Goal: Transaction & Acquisition: Purchase product/service

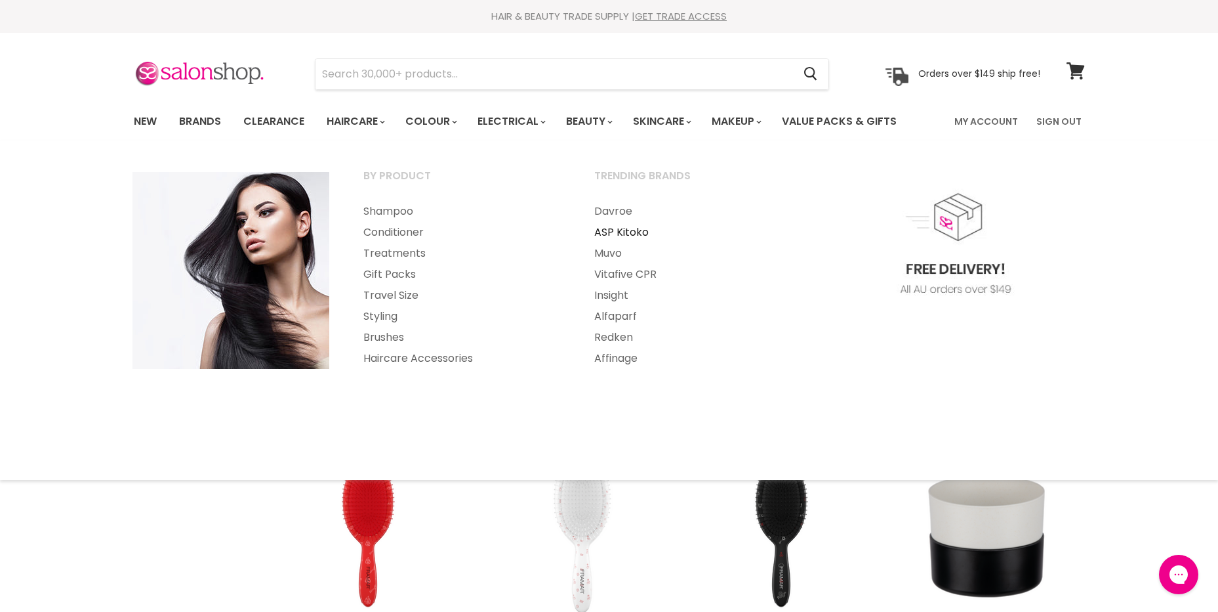
click at [616, 233] on link "ASP Kitoko" at bounding box center [692, 232] width 228 height 21
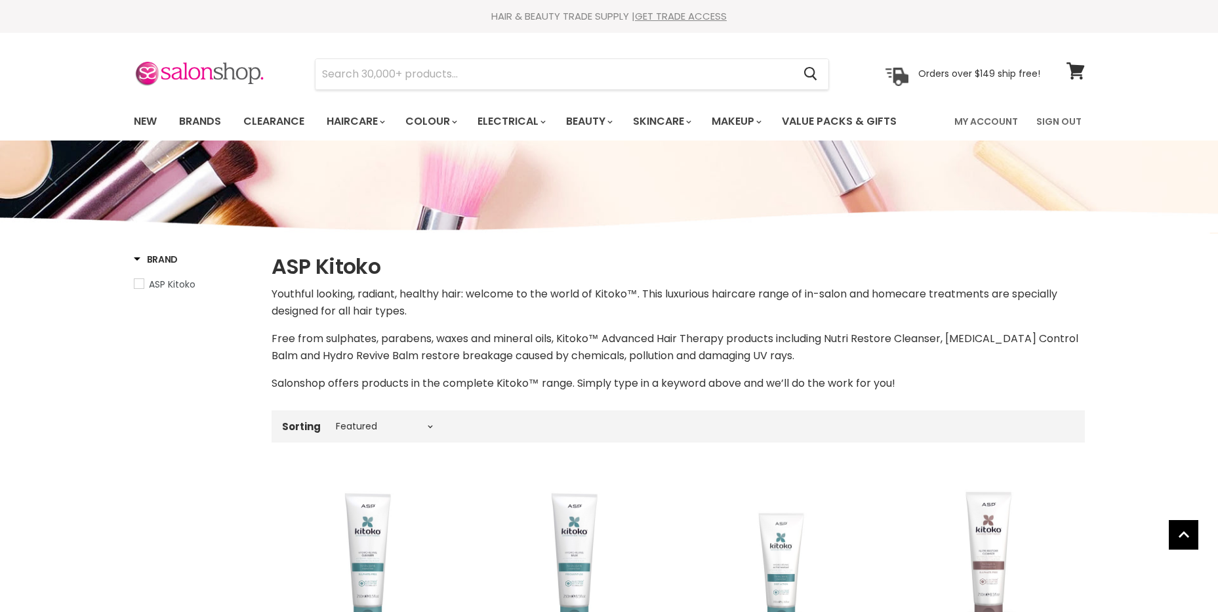
select select "manual"
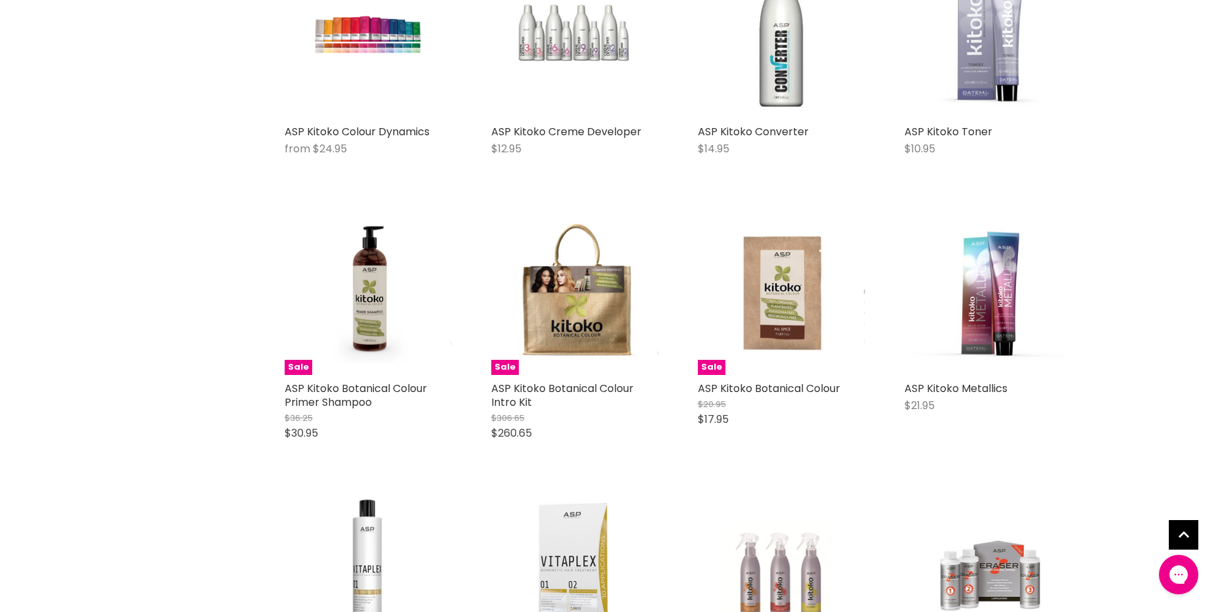
scroll to position [5052, 0]
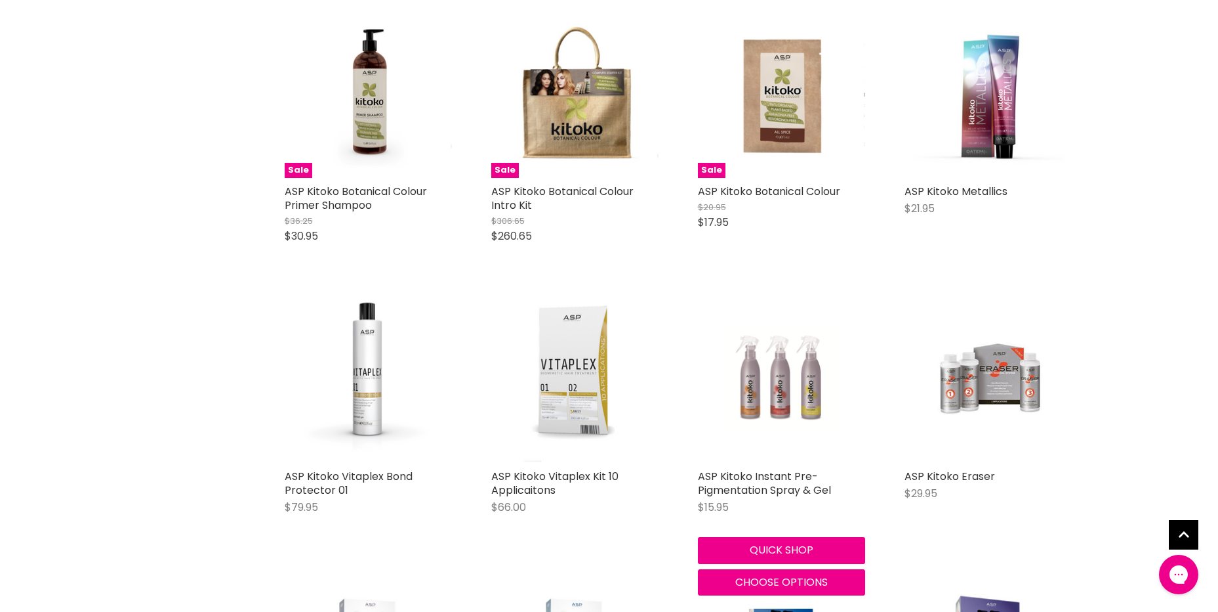
click at [787, 398] on img "Main content" at bounding box center [782, 378] width 112 height 167
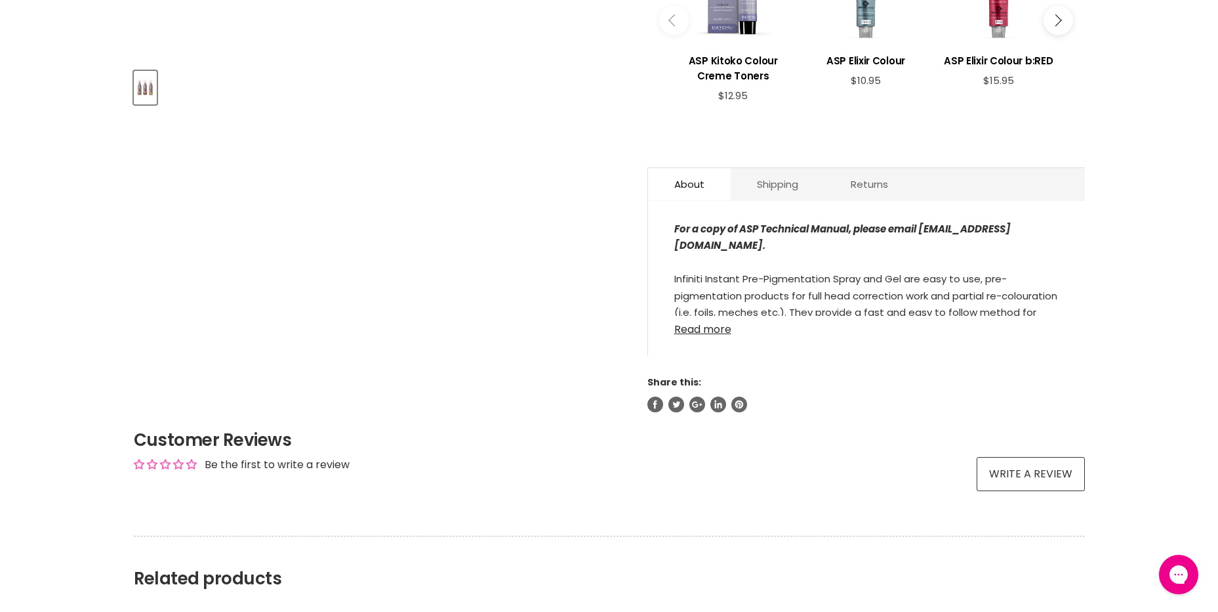
click at [697, 328] on link "Read more" at bounding box center [867, 326] width 385 height 20
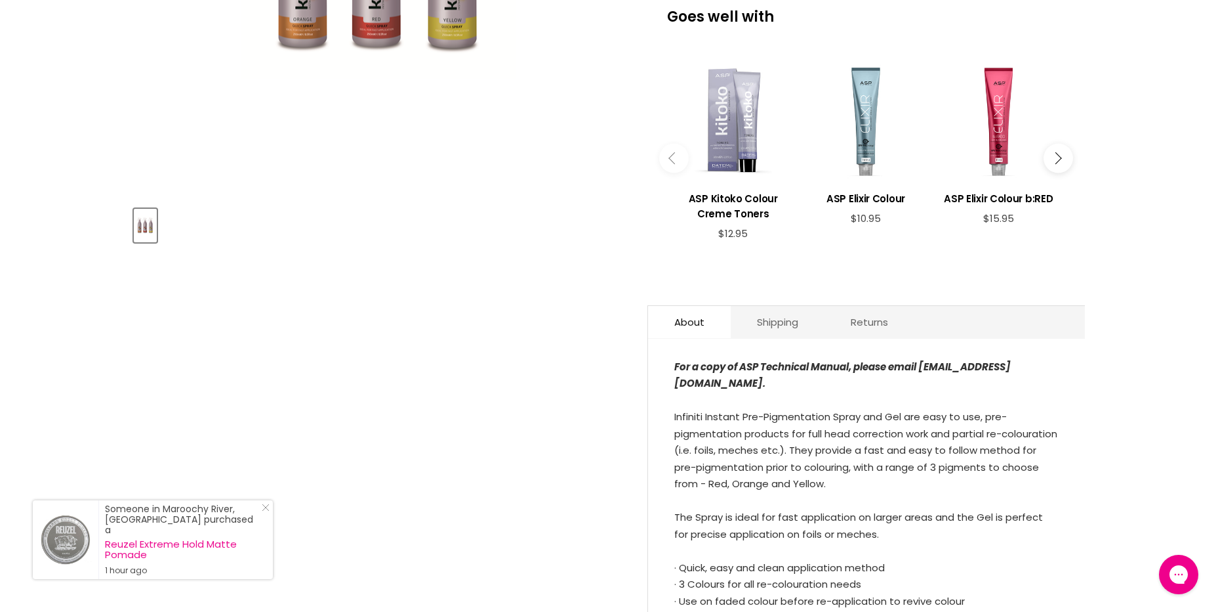
scroll to position [328, 0]
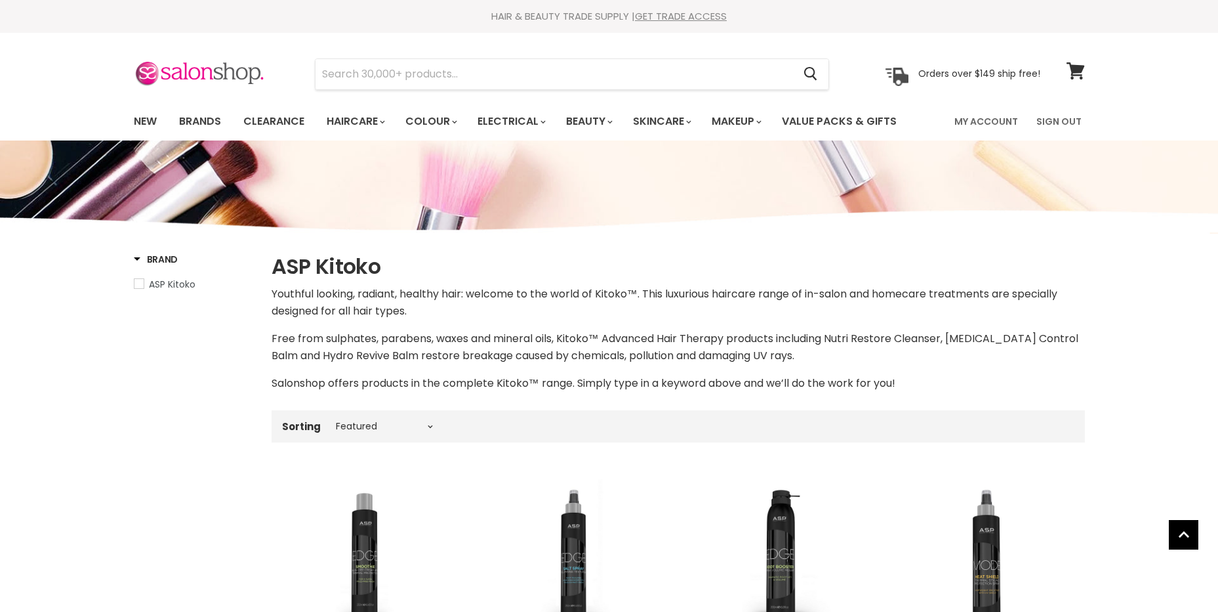
select select "manual"
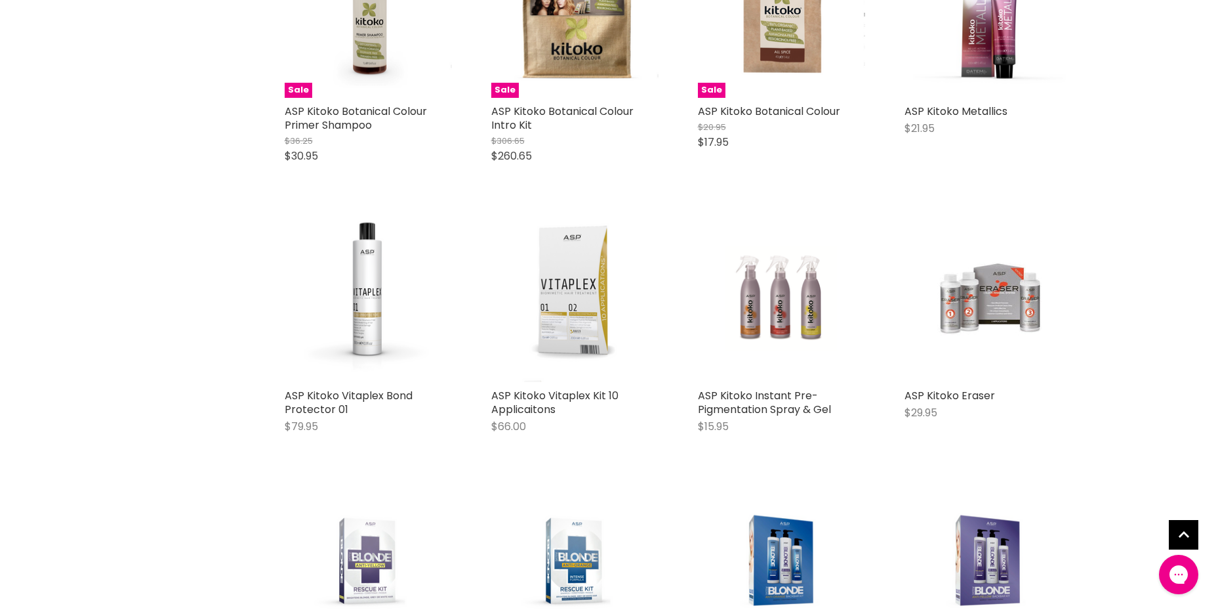
scroll to position [1901, 0]
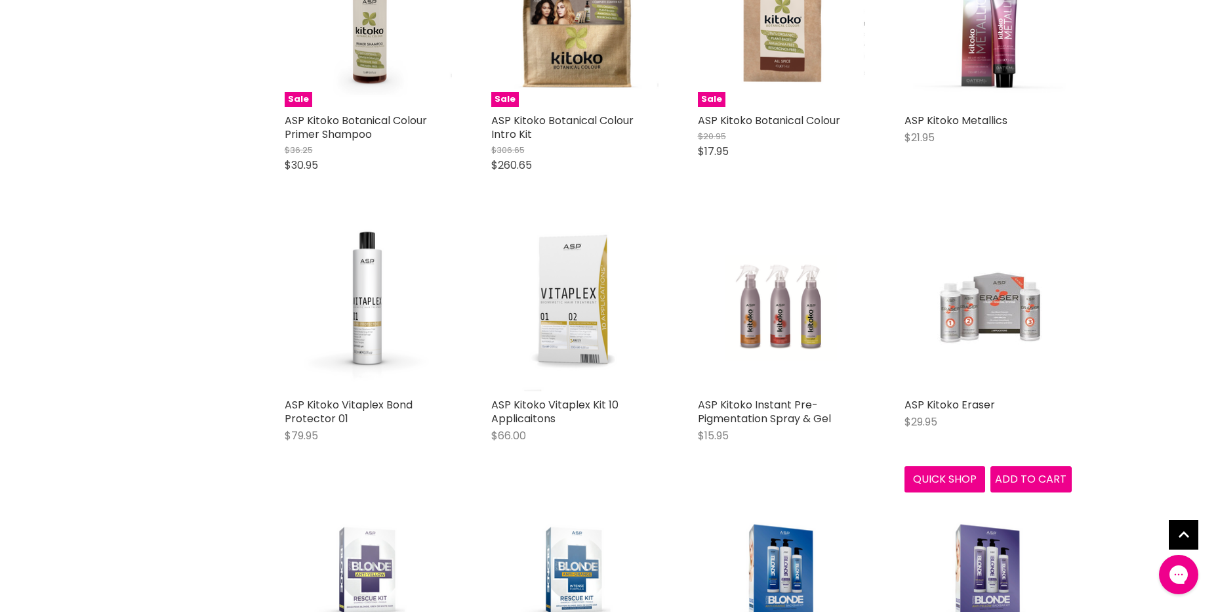
click at [977, 289] on img "Main content" at bounding box center [988, 307] width 112 height 167
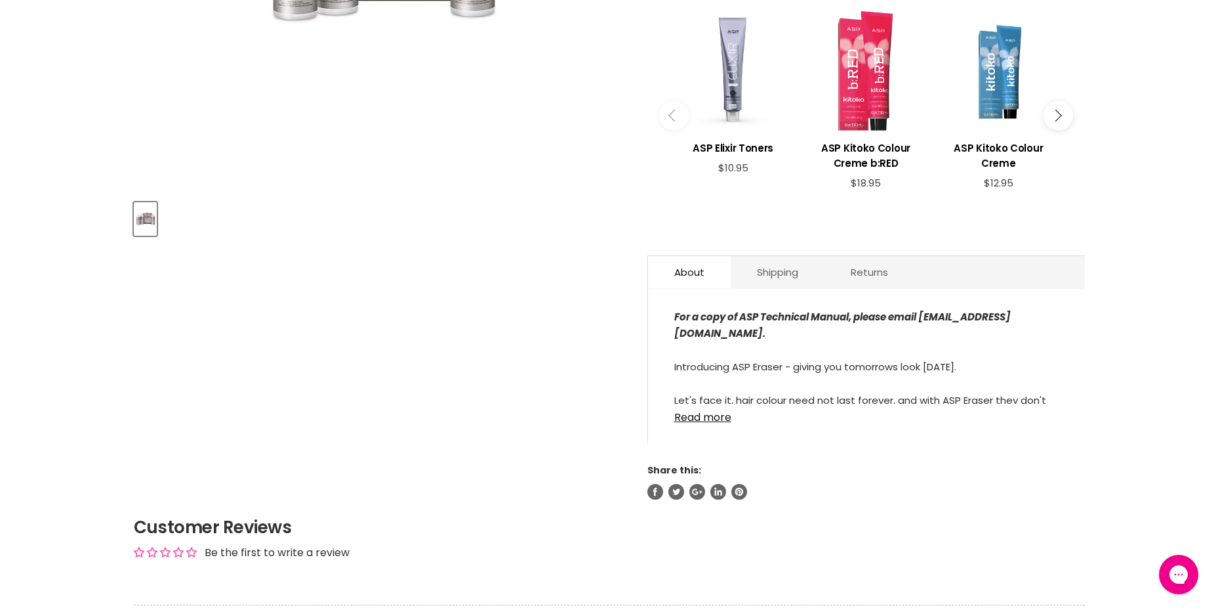
click at [720, 425] on div "For a copy of ASP Technical Manual, please email info@salonshop.com.au. Introdu…" at bounding box center [866, 372] width 437 height 141
click at [697, 423] on link "Read more" at bounding box center [867, 414] width 385 height 20
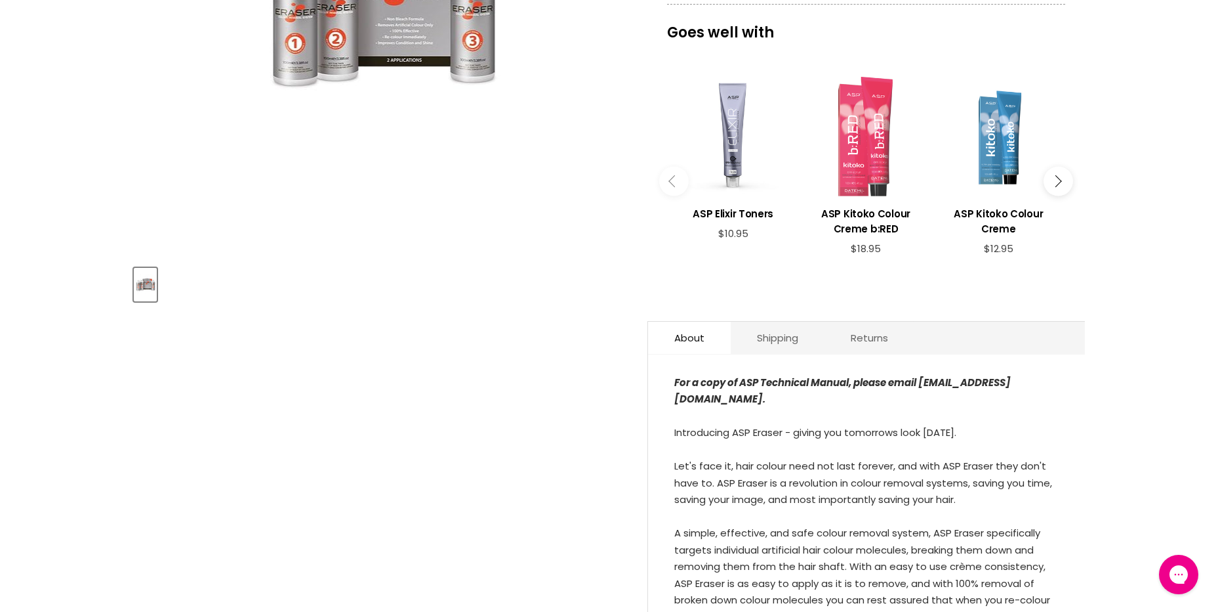
scroll to position [131, 0]
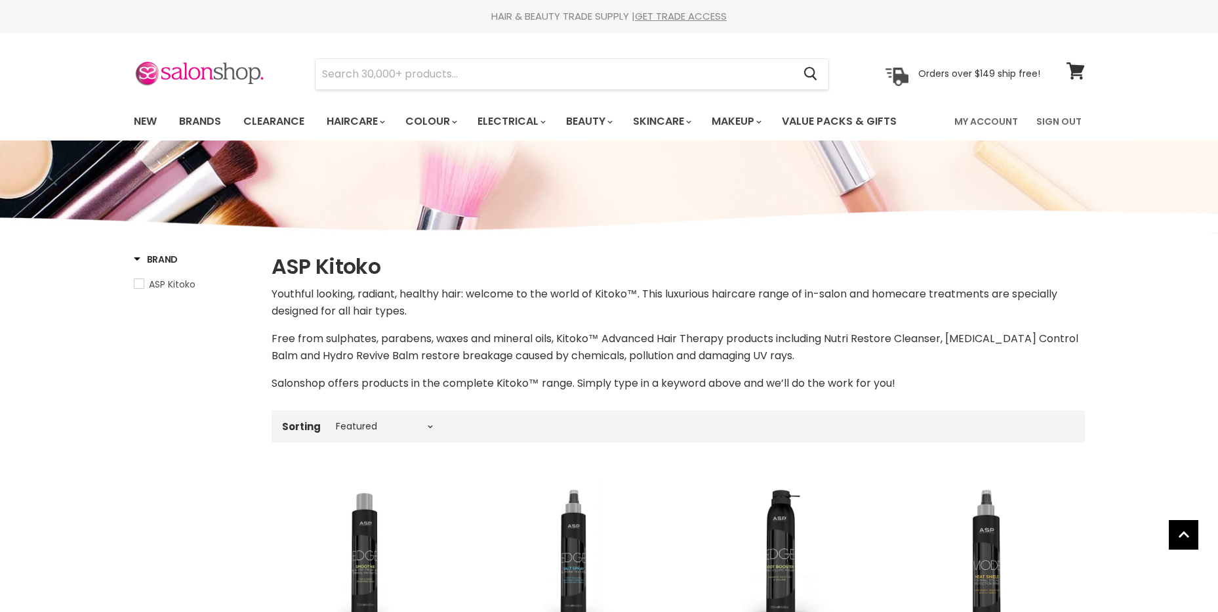
select select "manual"
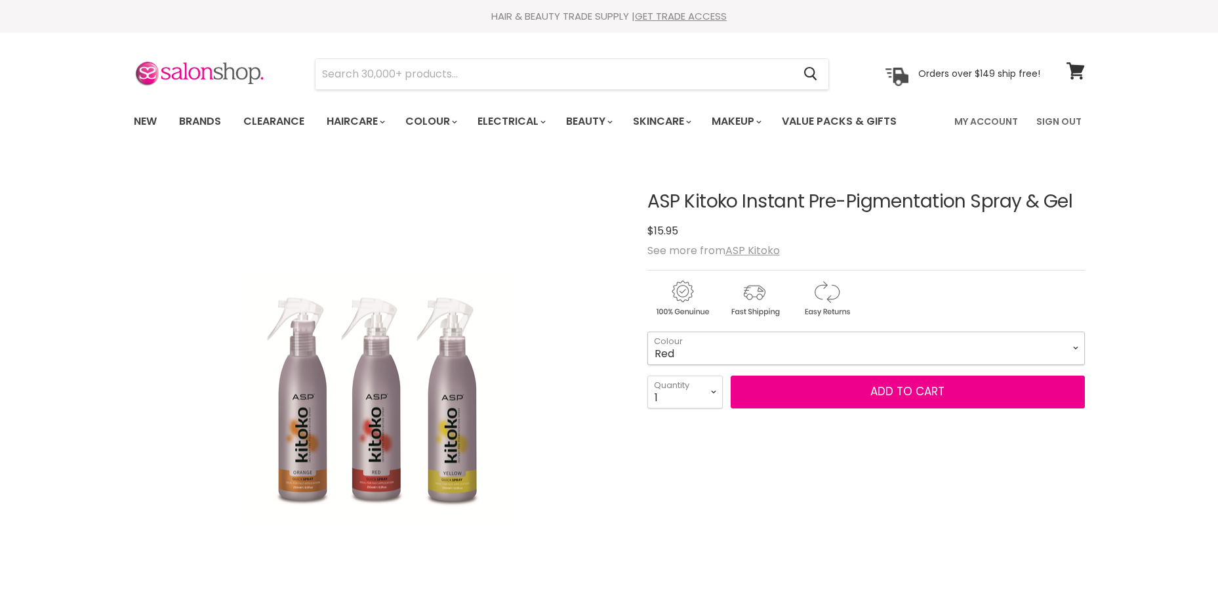
click at [812, 343] on select "Red Yellow Orange" at bounding box center [867, 347] width 438 height 33
click at [933, 252] on div "See more from ASP Kitoko" at bounding box center [867, 250] width 438 height 12
